Goal: Information Seeking & Learning: Understand process/instructions

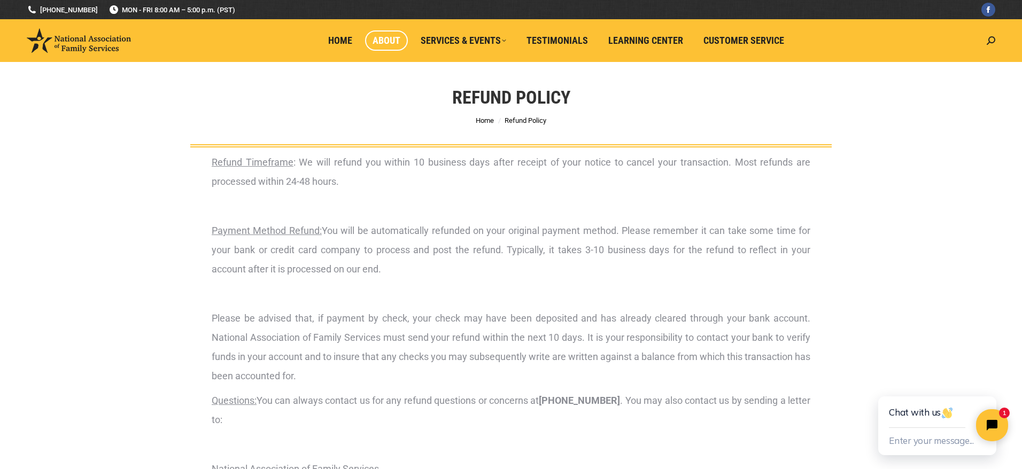
scroll to position [2, 0]
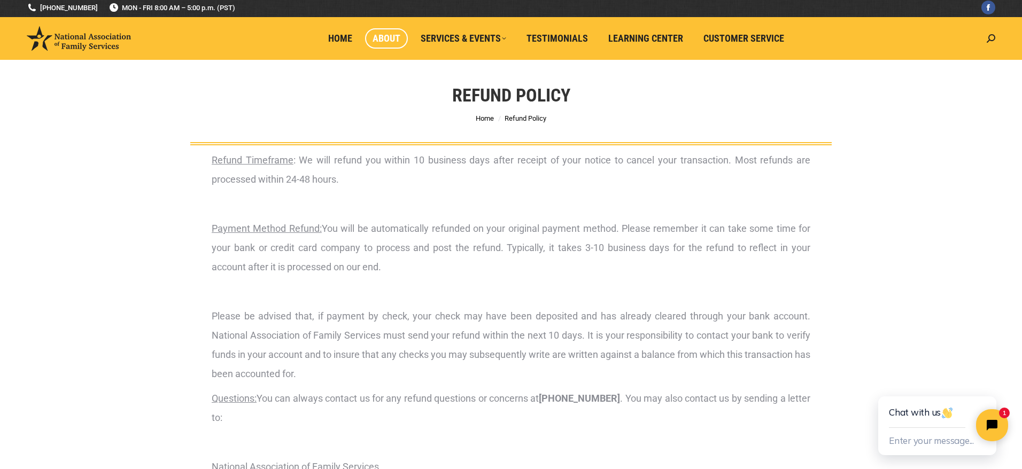
click at [393, 45] on link "About" at bounding box center [386, 38] width 43 height 20
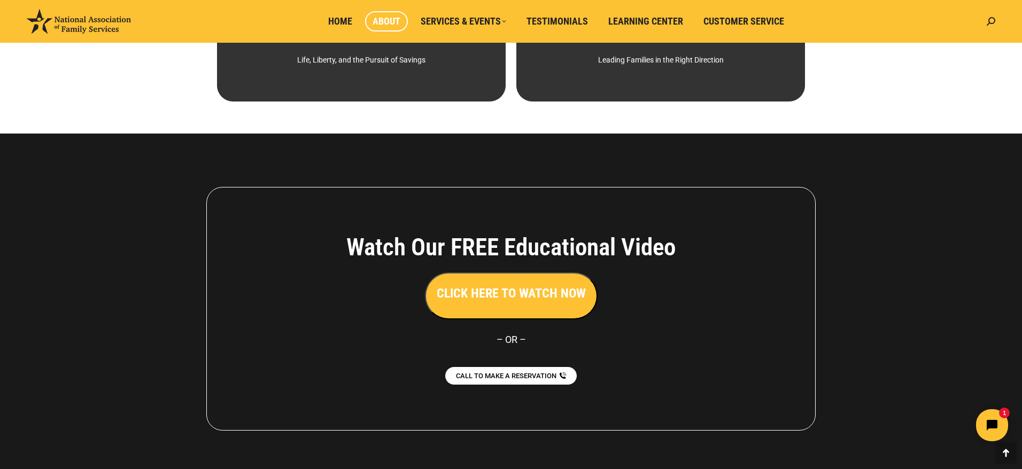
scroll to position [752, 0]
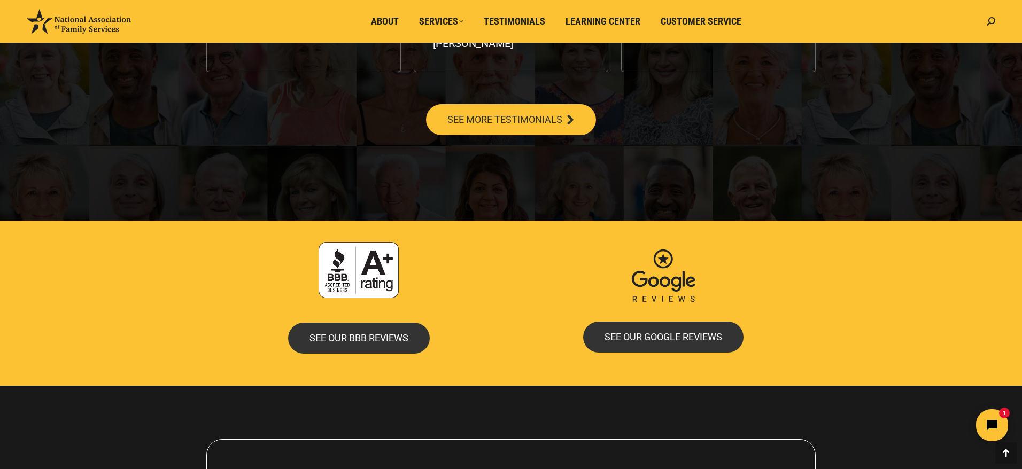
scroll to position [2338, 0]
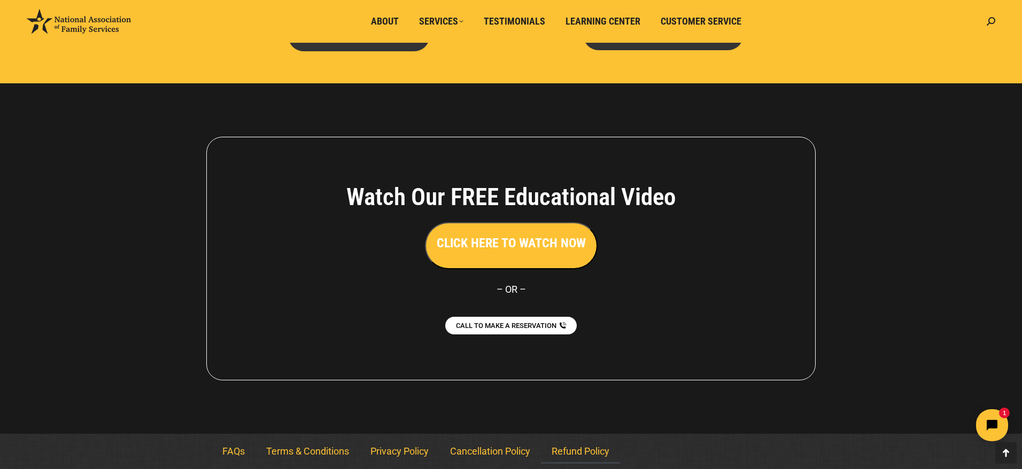
click at [574, 442] on link "Refund Policy" at bounding box center [580, 451] width 79 height 25
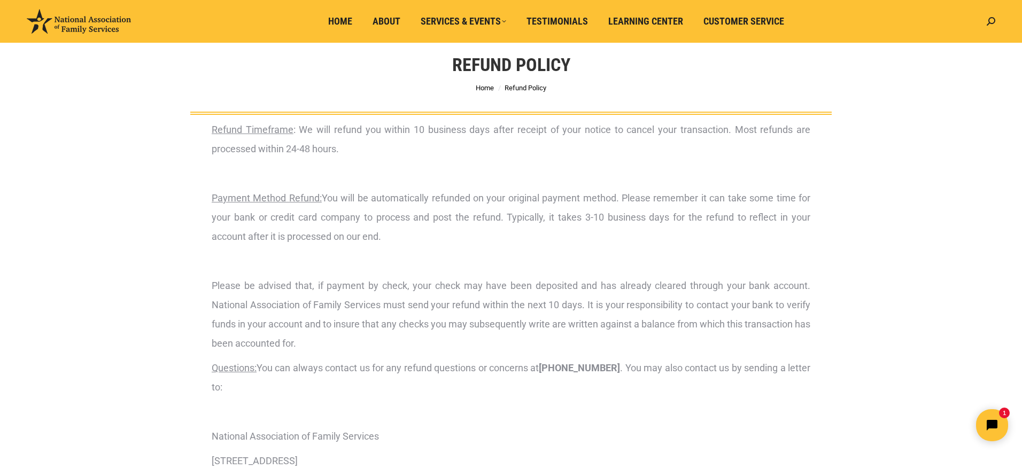
scroll to position [19, 0]
